Goal: Information Seeking & Learning: Find specific page/section

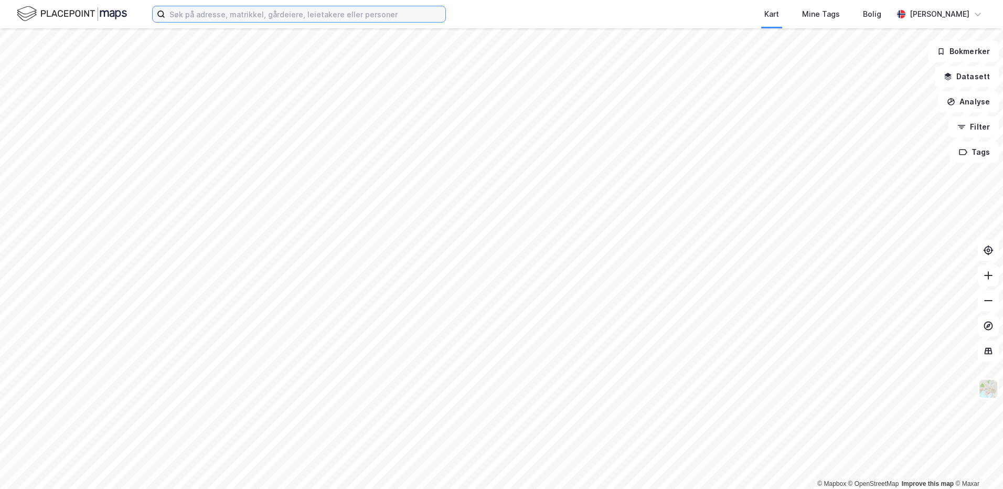
click at [269, 12] on input at bounding box center [305, 14] width 280 height 16
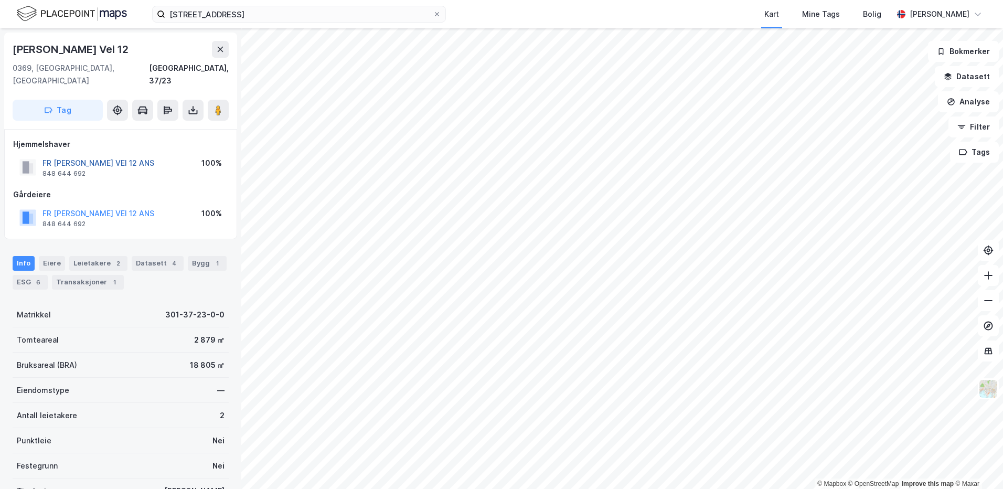
click at [0, 0] on button "FR [PERSON_NAME] VEI 12 ANS" at bounding box center [0, 0] width 0 height 0
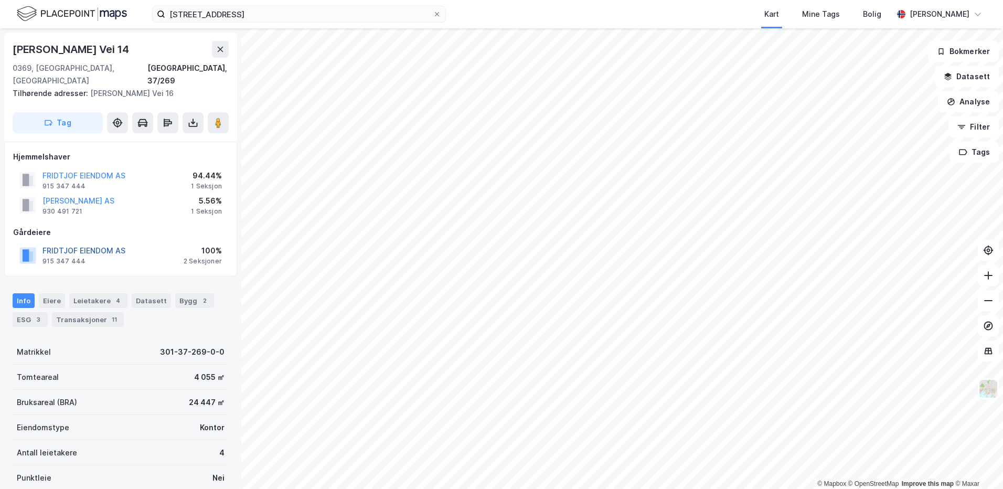
click at [0, 0] on button "FRIDTJOF EIENDOM AS" at bounding box center [0, 0] width 0 height 0
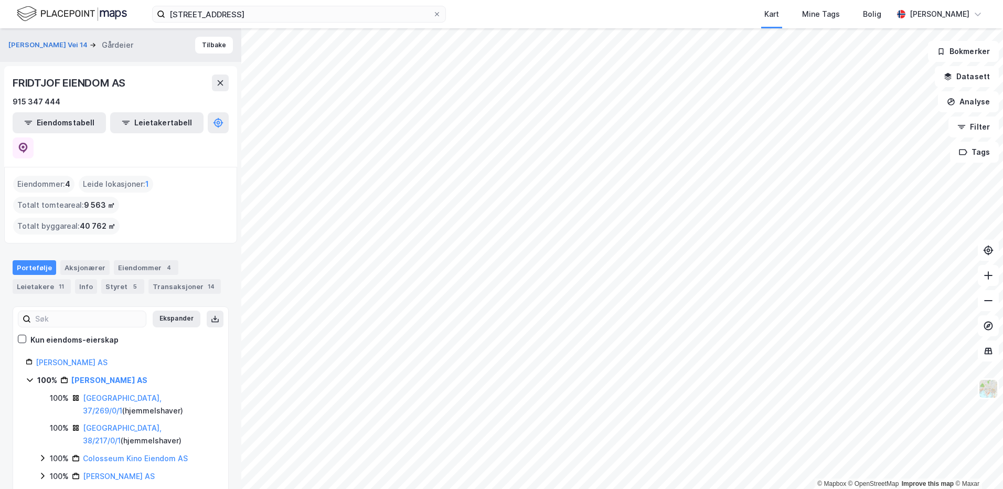
scroll to position [2, 0]
click at [38, 470] on icon at bounding box center [42, 474] width 8 height 8
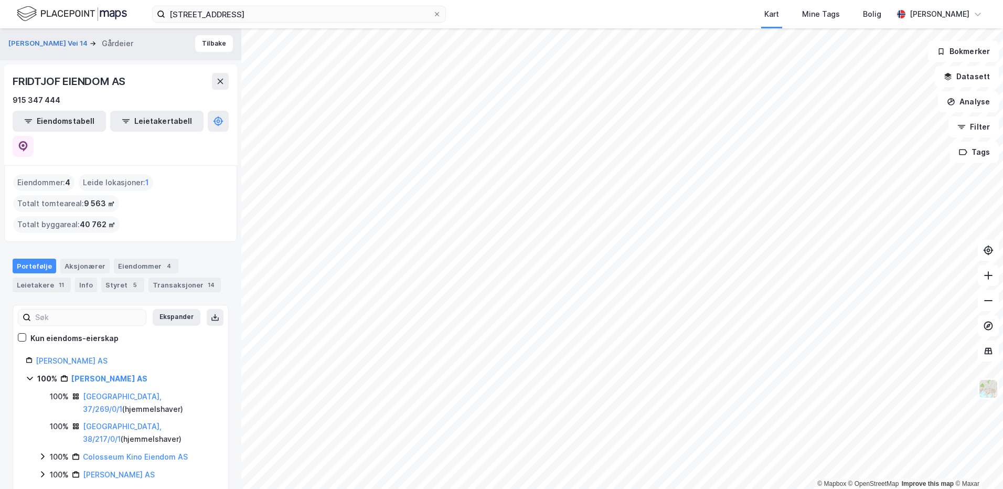
drag, startPoint x: 38, startPoint y: 402, endPoint x: 37, endPoint y: 390, distance: 12.1
click at [37, 390] on div "100% [PERSON_NAME] AS 100% [GEOGRAPHIC_DATA], 37/269/0/1 ( hjemmelshaver ) 100%…" at bounding box center [121, 454] width 190 height 162
click at [39, 452] on icon at bounding box center [42, 456] width 8 height 8
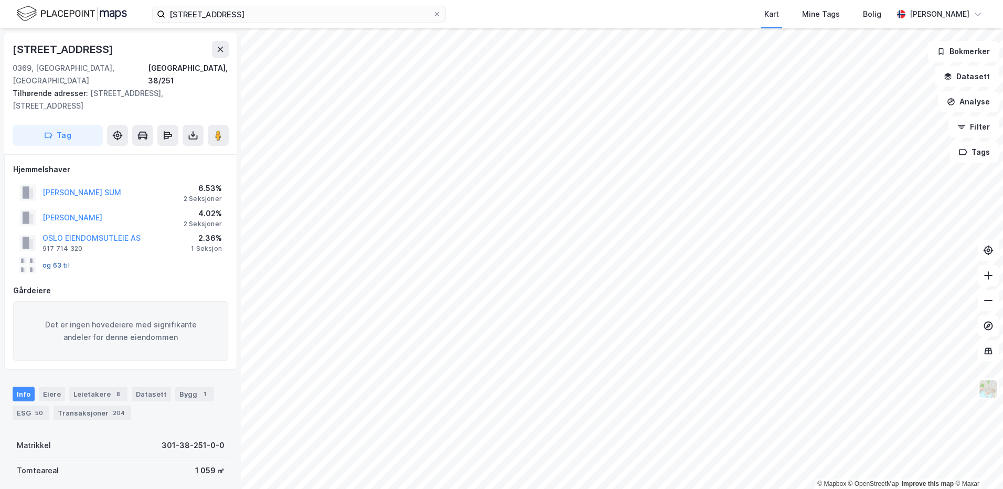
click at [0, 0] on button "og 63 til" at bounding box center [0, 0] width 0 height 0
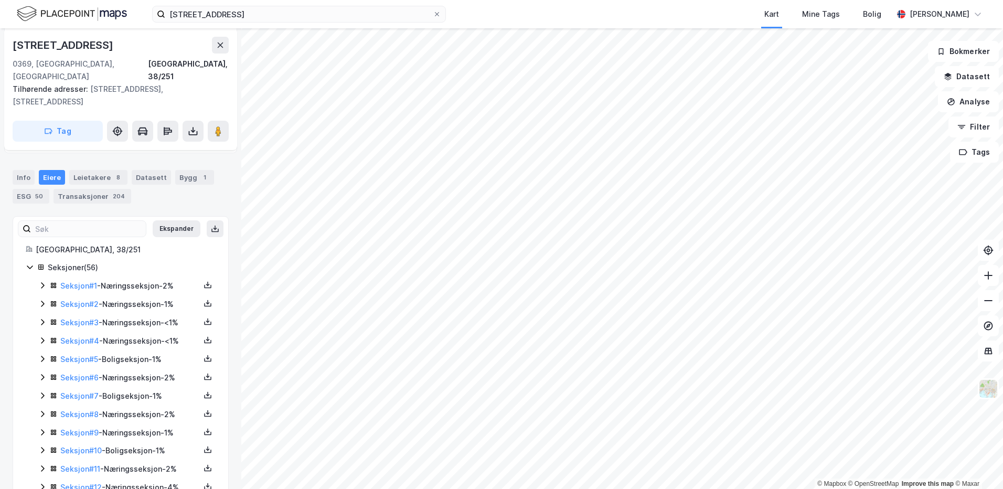
click at [40, 391] on icon at bounding box center [42, 395] width 8 height 8
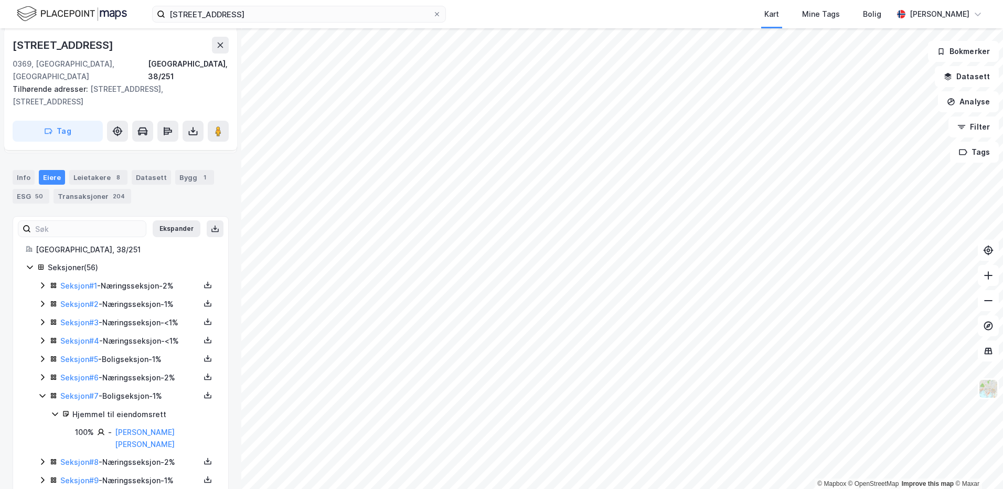
click at [40, 391] on icon at bounding box center [42, 395] width 8 height 8
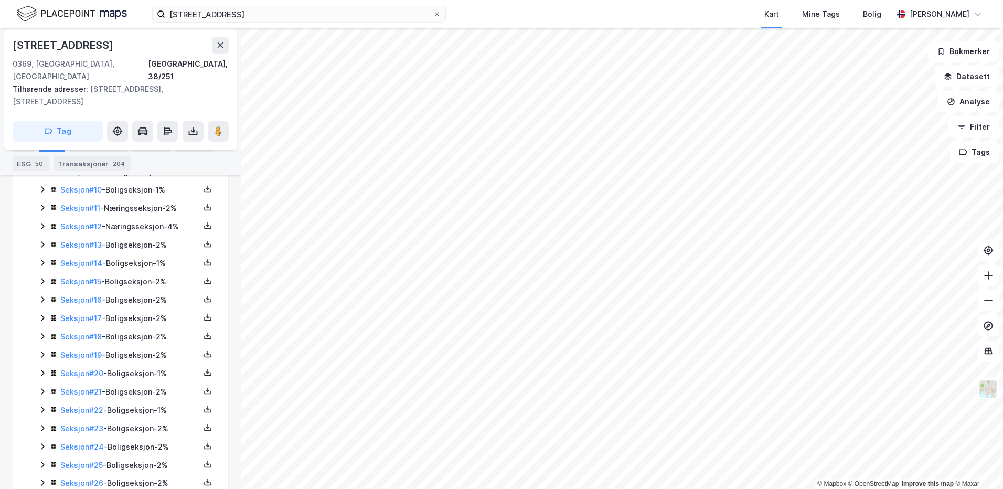
scroll to position [478, 0]
click at [41, 331] on icon at bounding box center [42, 335] width 8 height 8
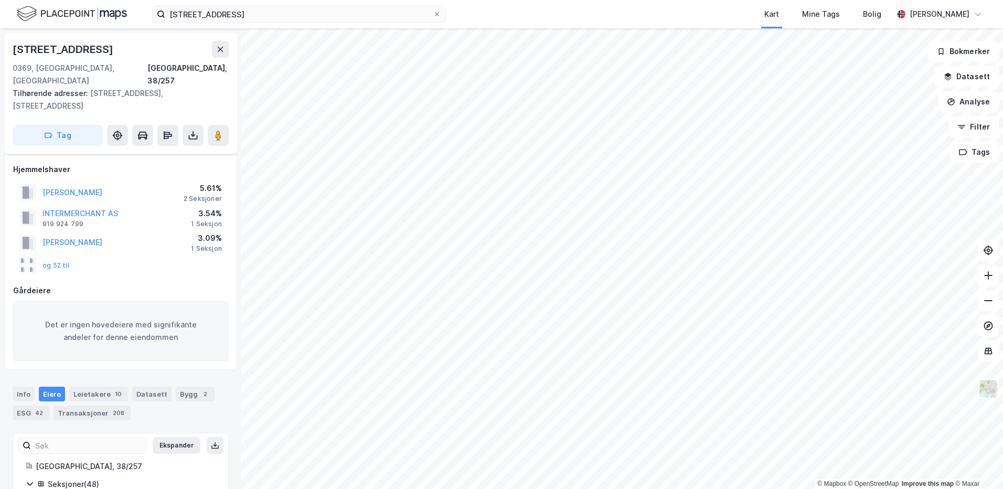
scroll to position [478, 0]
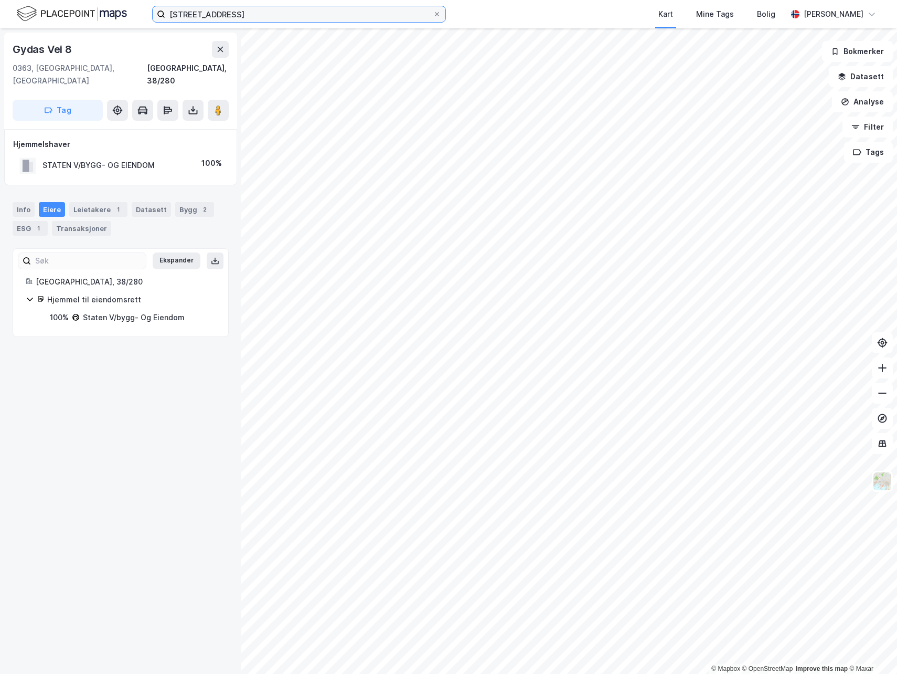
click at [265, 11] on input "[STREET_ADDRESS]" at bounding box center [299, 14] width 268 height 16
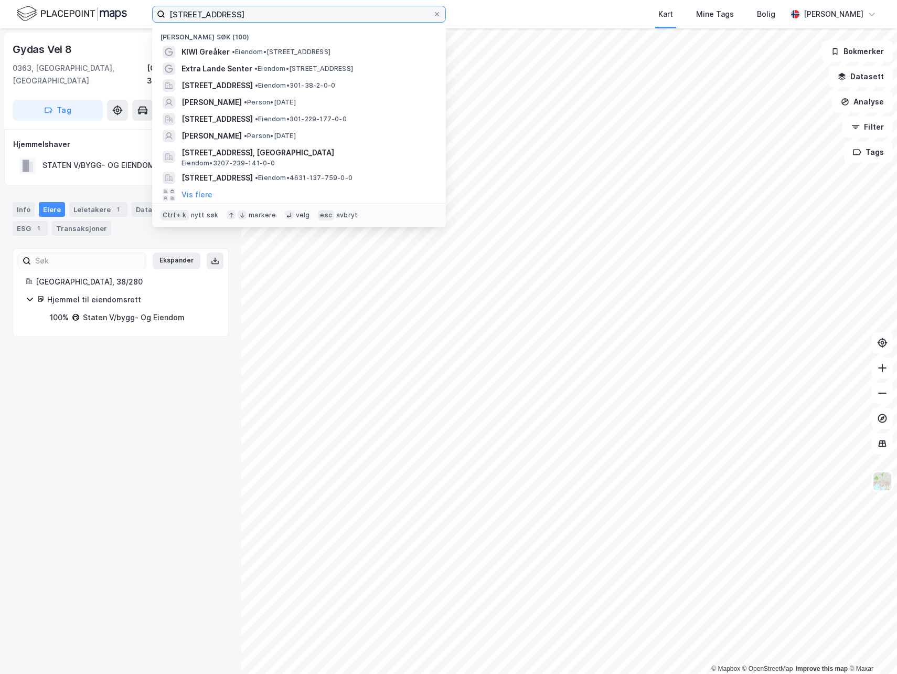
drag, startPoint x: 260, startPoint y: 14, endPoint x: 120, endPoint y: 4, distance: 139.9
click at [120, 4] on div "[STREET_ADDRESS] Nylige søk (100) KIWI Greåker • Eiendom • [STREET_ADDRESS], 17…" at bounding box center [448, 14] width 897 height 28
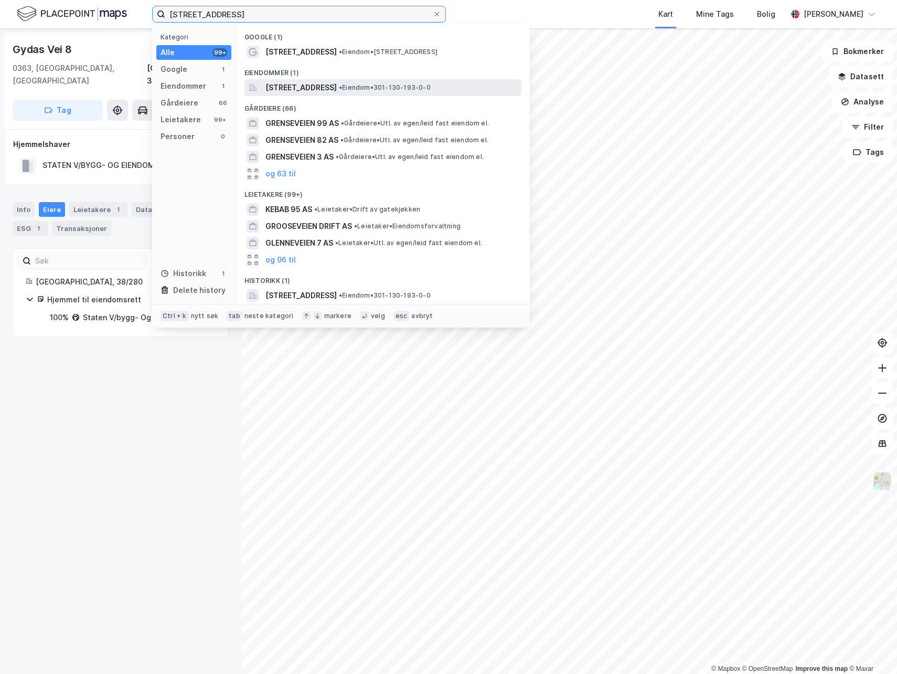
type input "[STREET_ADDRESS]"
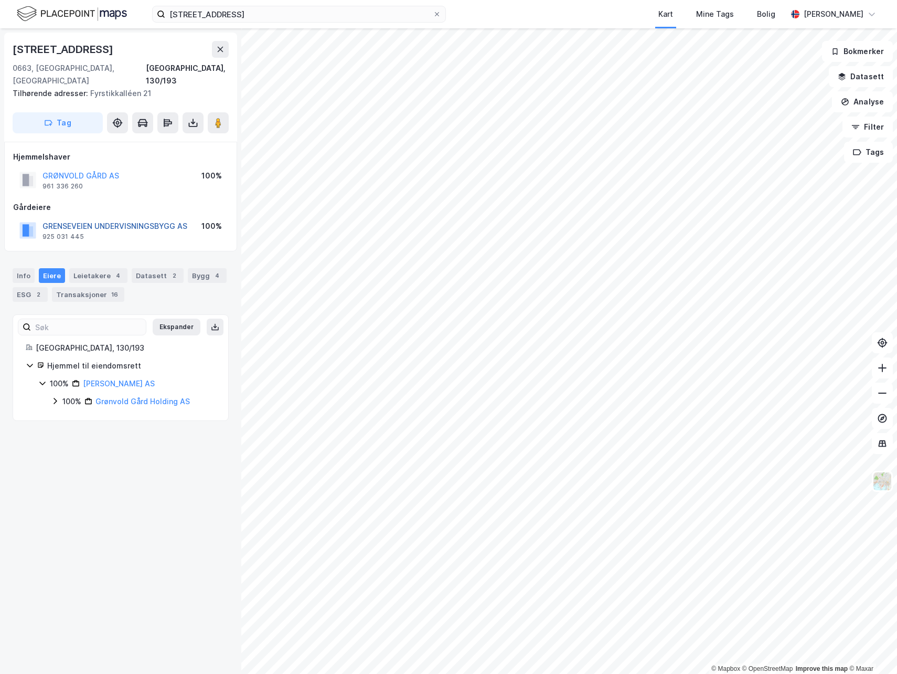
click at [0, 0] on button "GRENSEVEIEN UNDERVISNINGSBYGG AS" at bounding box center [0, 0] width 0 height 0
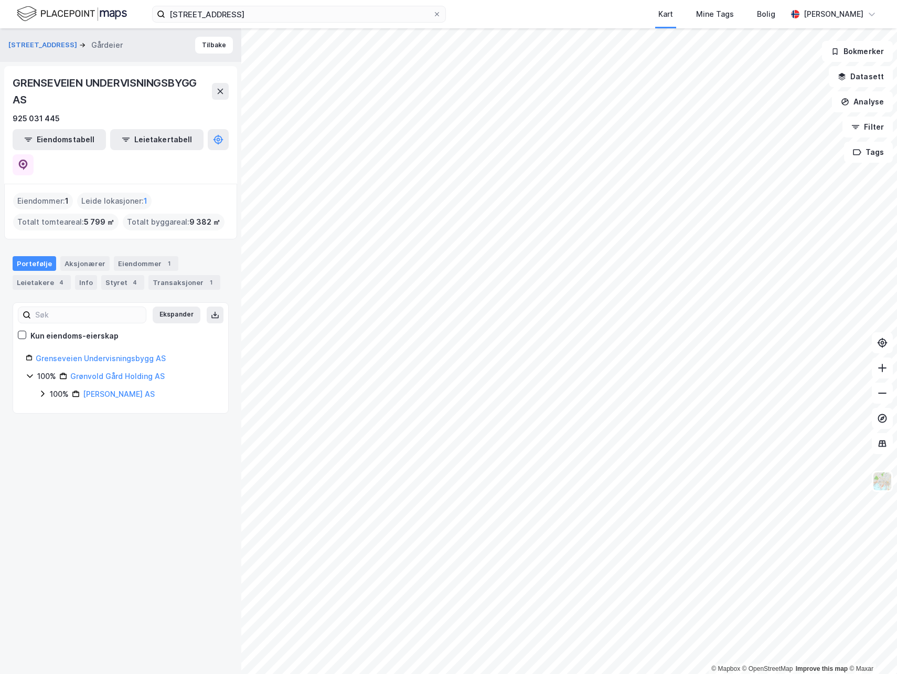
click at [44, 389] on icon at bounding box center [42, 393] width 8 height 8
